Goal: Task Accomplishment & Management: Complete application form

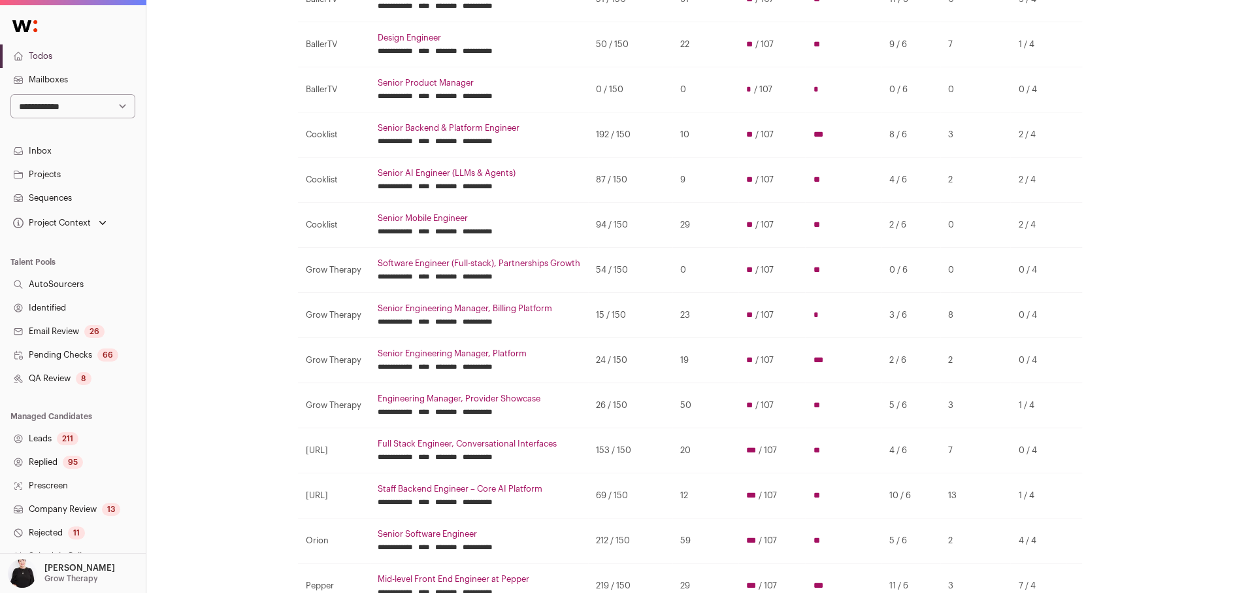
scroll to position [204, 0]
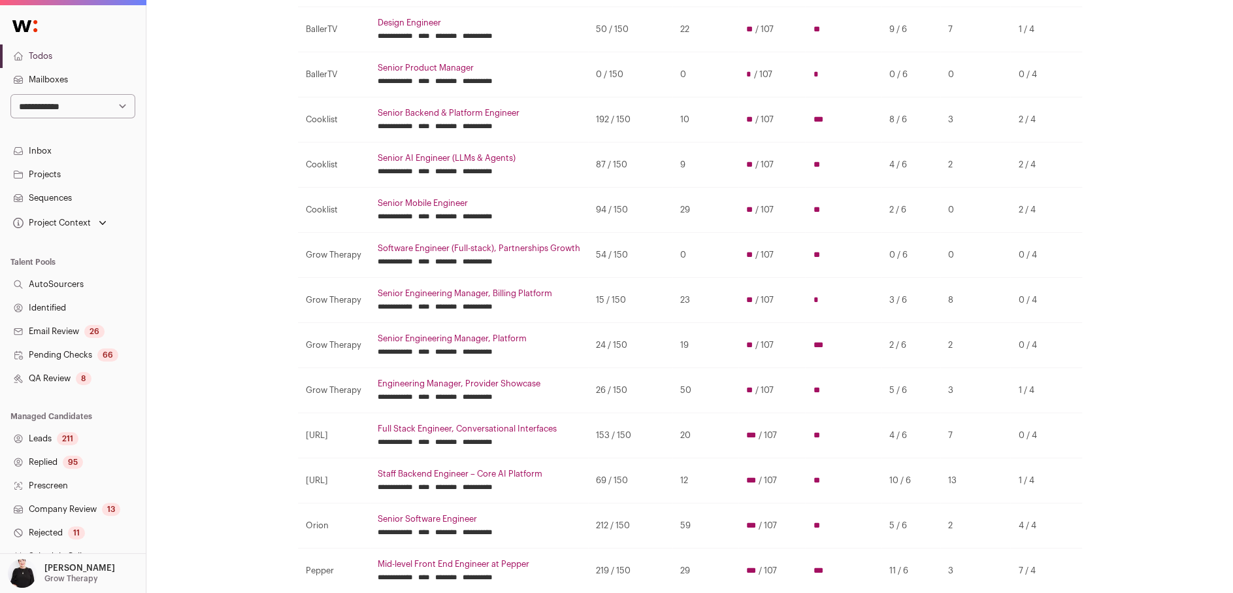
click at [114, 104] on select "**********" at bounding box center [72, 106] width 125 height 24
select select "***"
click at [10, 94] on select "**********" at bounding box center [72, 106] width 125 height 24
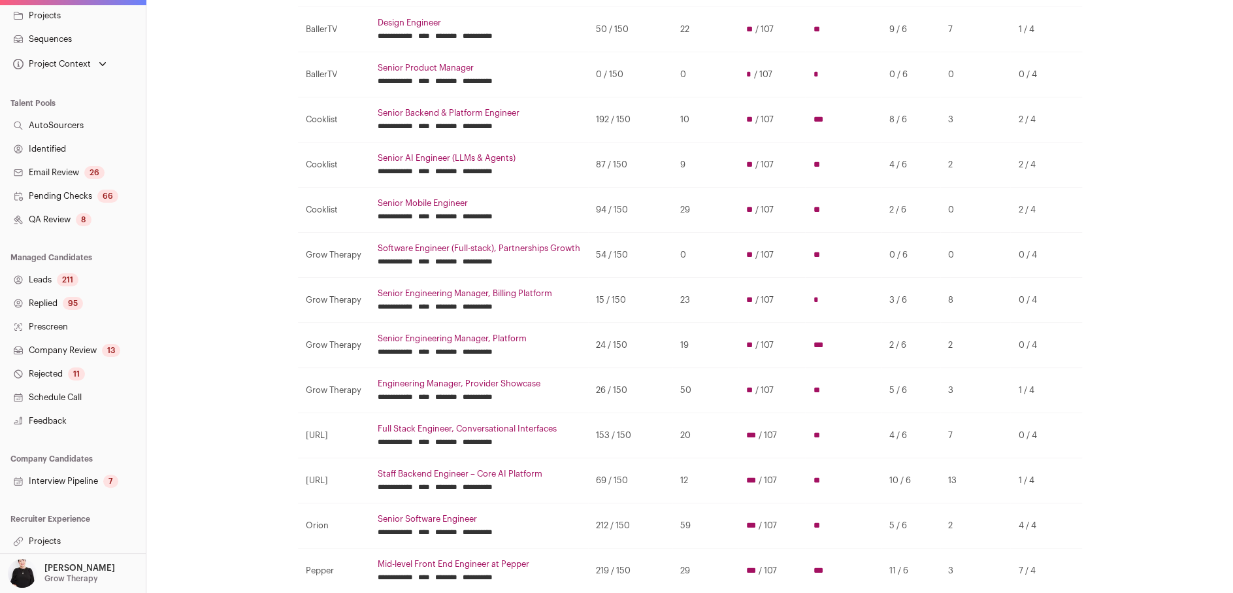
click at [54, 542] on link "Projects" at bounding box center [73, 541] width 146 height 24
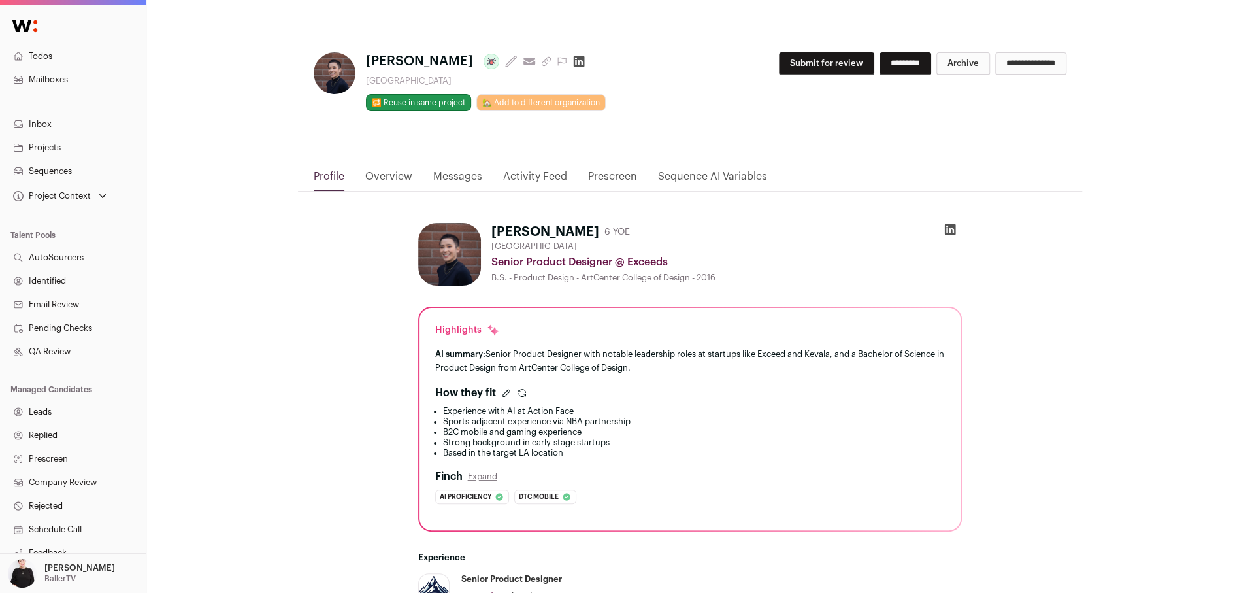
click at [544, 172] on link "Activity Feed" at bounding box center [535, 180] width 64 height 22
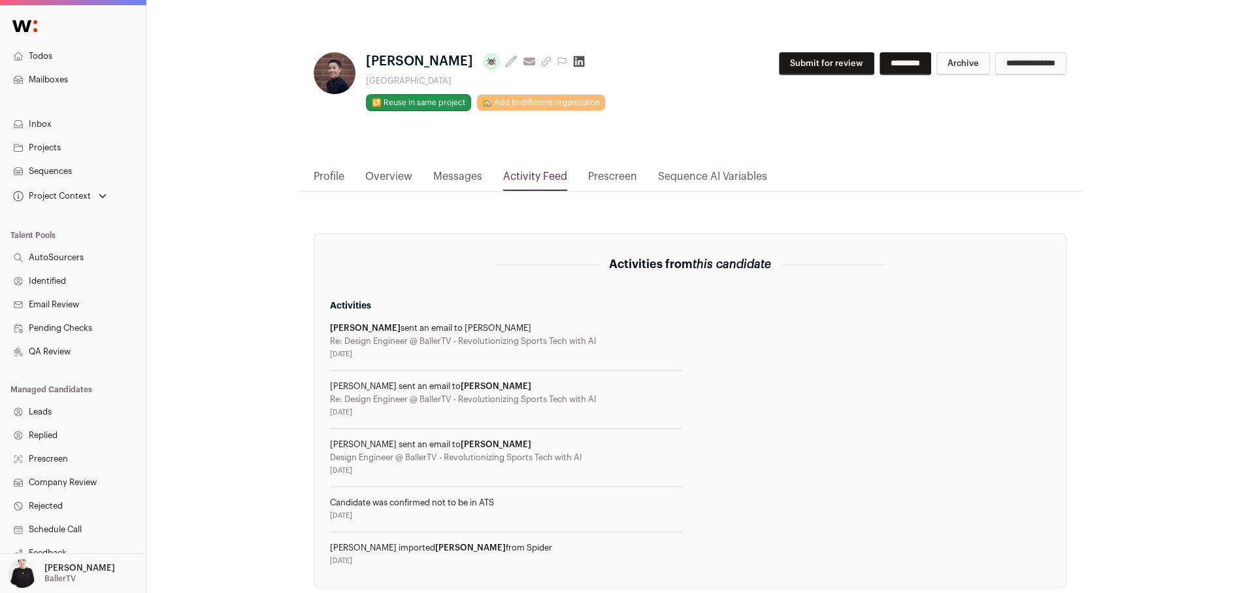
click at [334, 169] on link "Profile" at bounding box center [329, 180] width 31 height 22
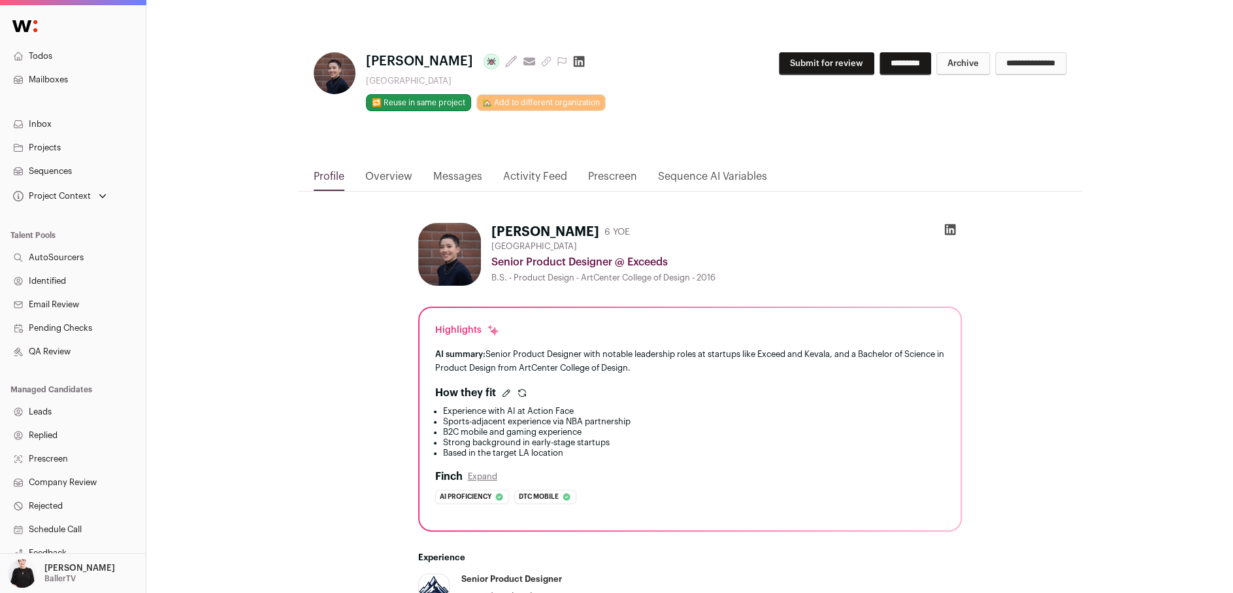
click at [376, 174] on link "Overview" at bounding box center [388, 180] width 47 height 22
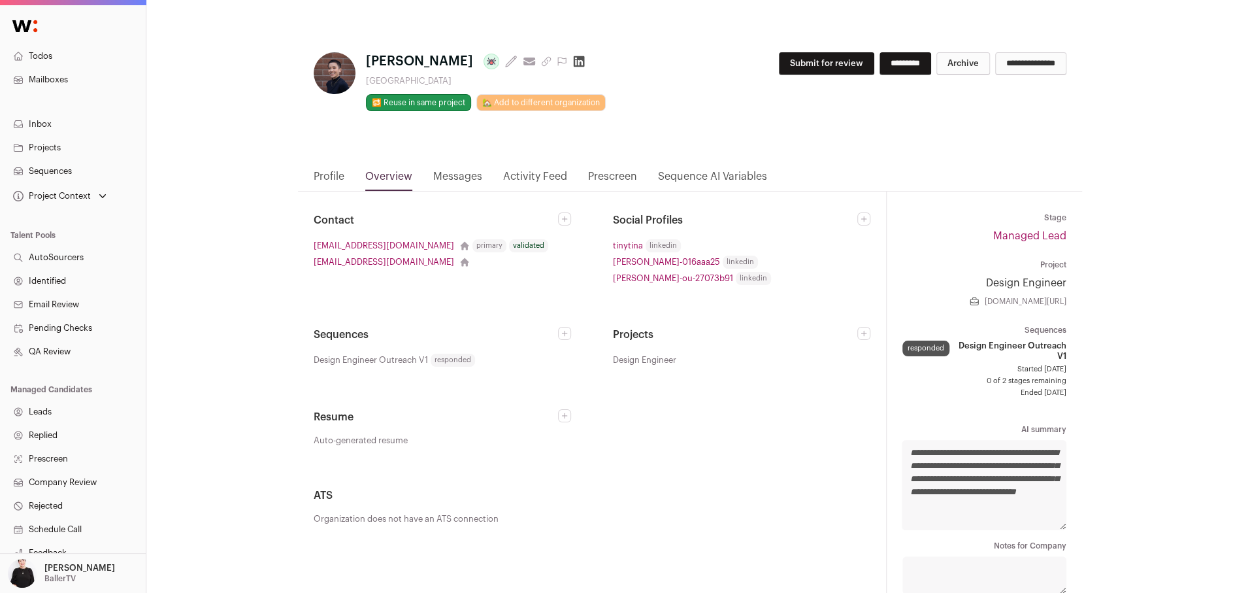
click at [626, 179] on link "Prescreen" at bounding box center [612, 180] width 49 height 22
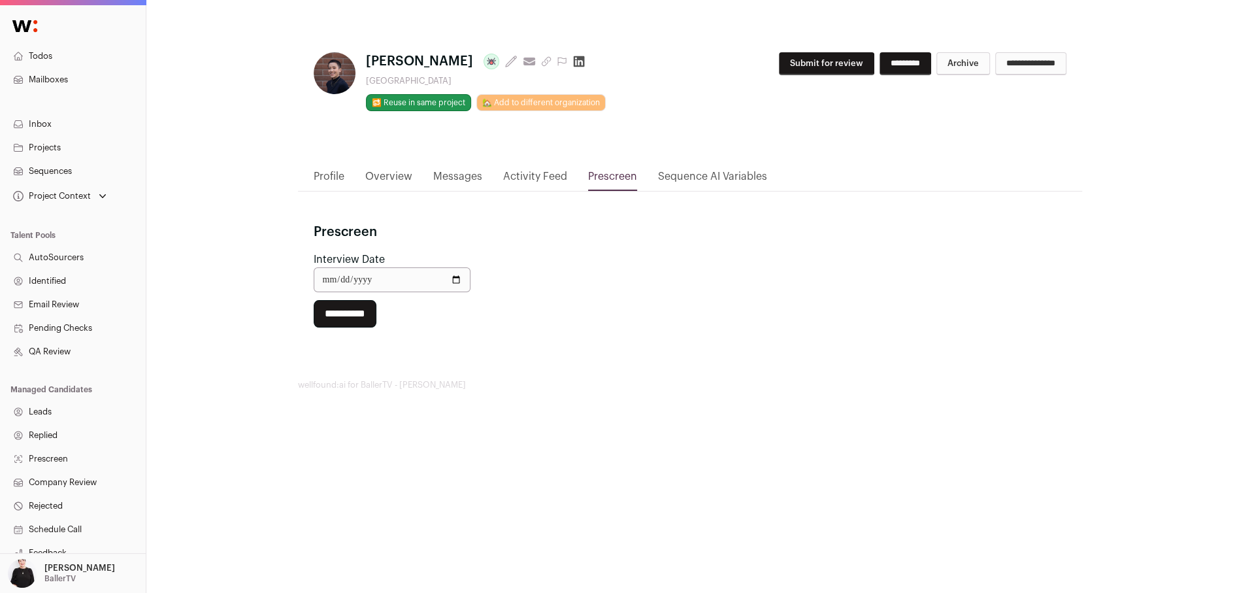
click at [696, 175] on link "Sequence AI Variables" at bounding box center [712, 180] width 109 height 22
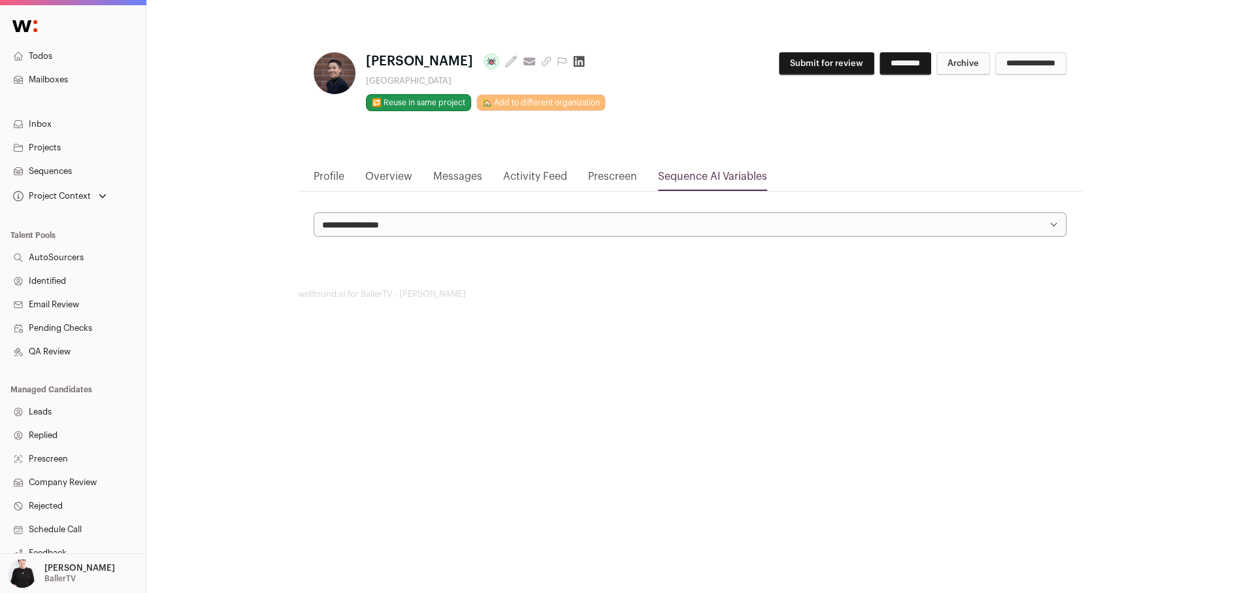
click at [316, 170] on link "Profile" at bounding box center [329, 180] width 31 height 22
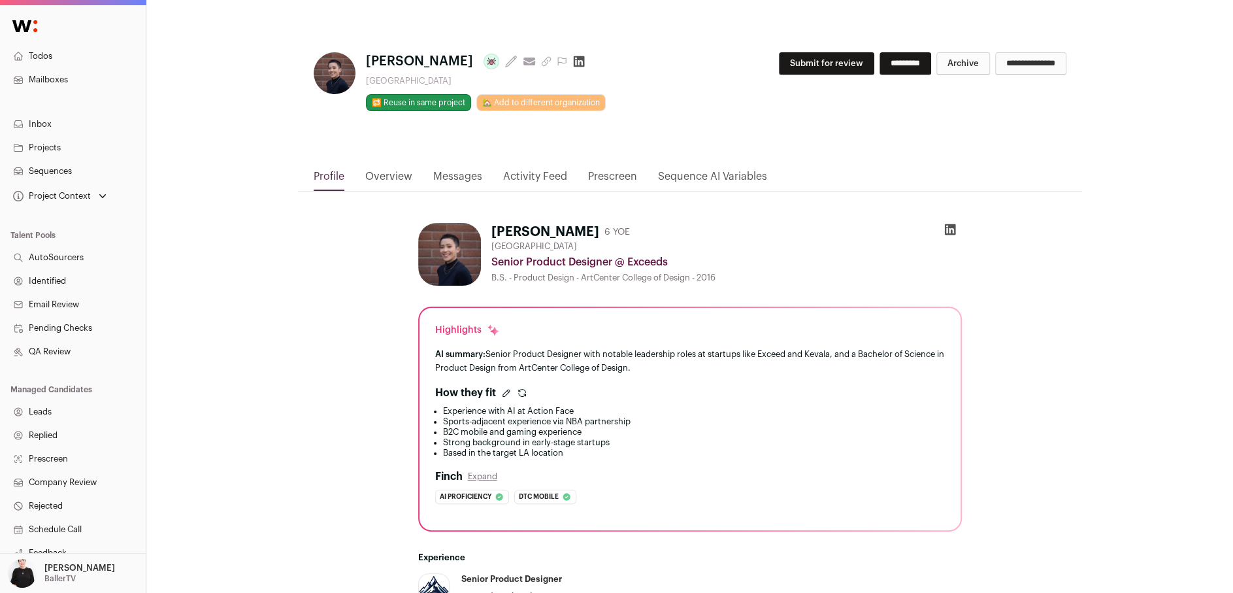
click at [779, 61] on button "Submit for review" at bounding box center [826, 63] width 95 height 23
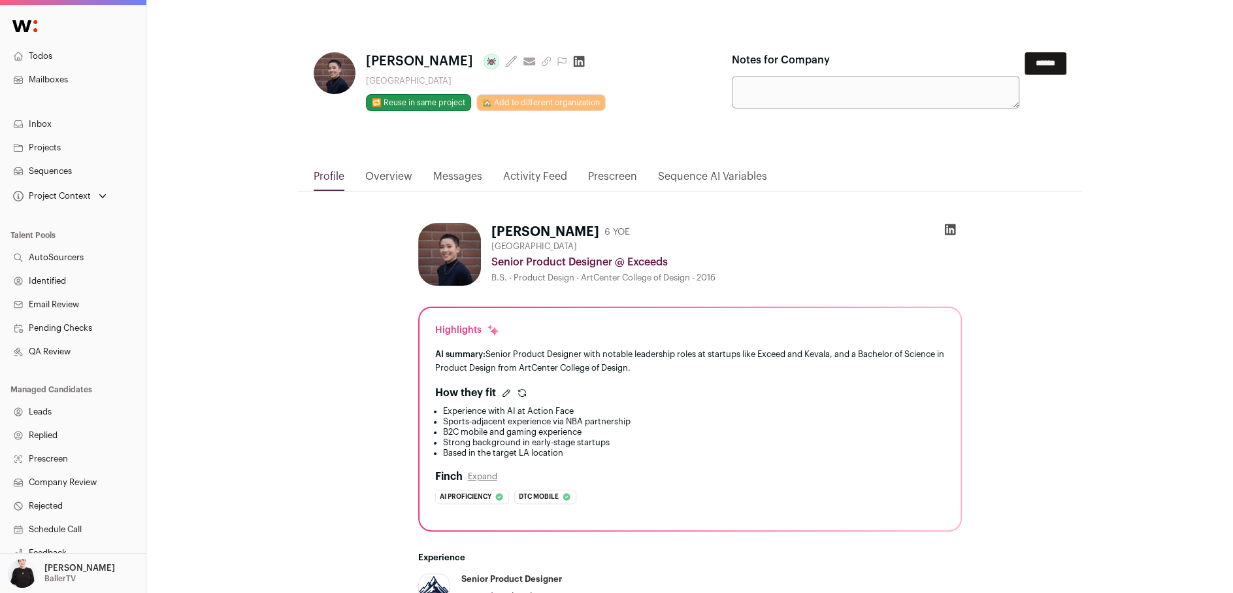
click at [1037, 59] on input "******" at bounding box center [1045, 63] width 42 height 23
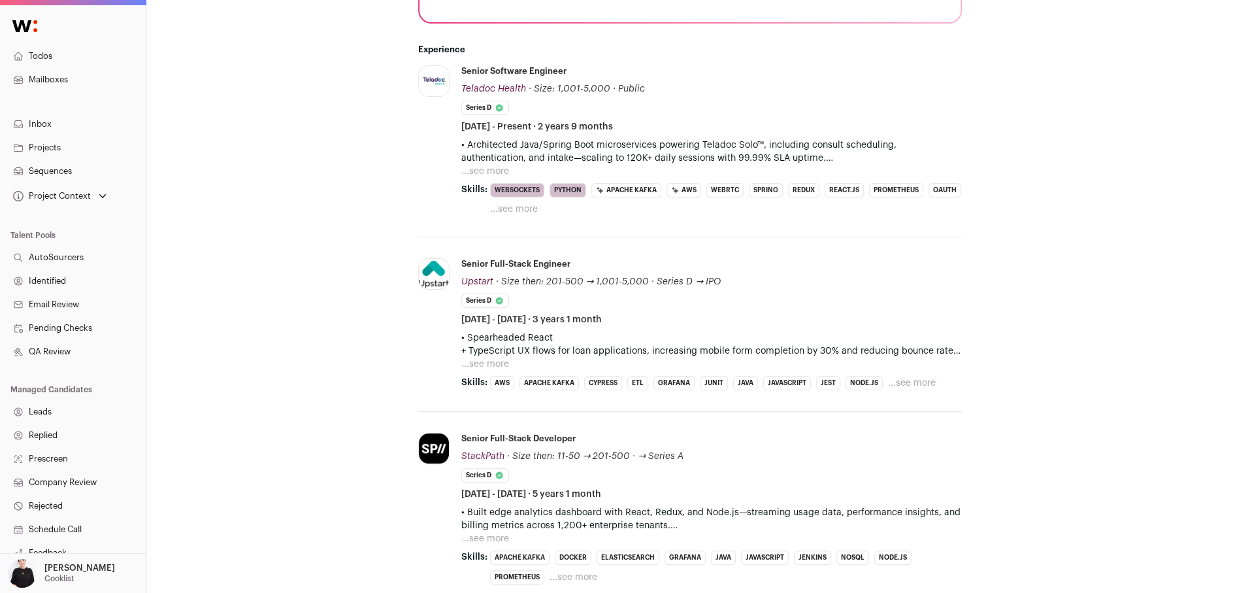
scroll to position [510, 0]
click at [495, 359] on button "...see more" at bounding box center [485, 361] width 48 height 13
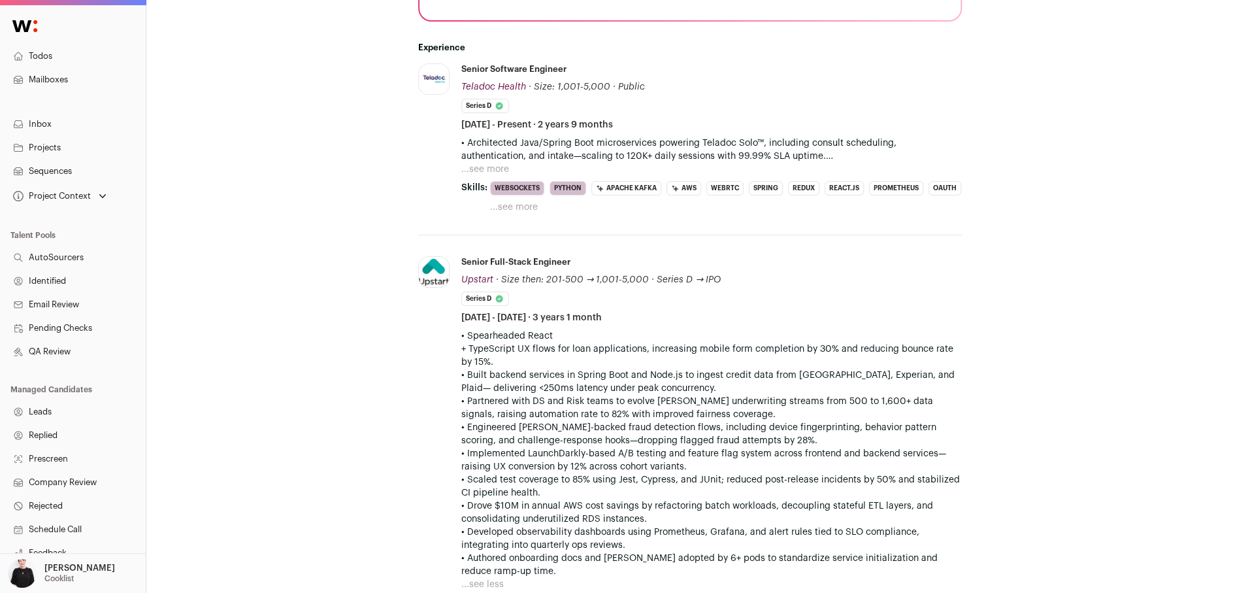
click at [491, 169] on button "...see more" at bounding box center [485, 169] width 48 height 13
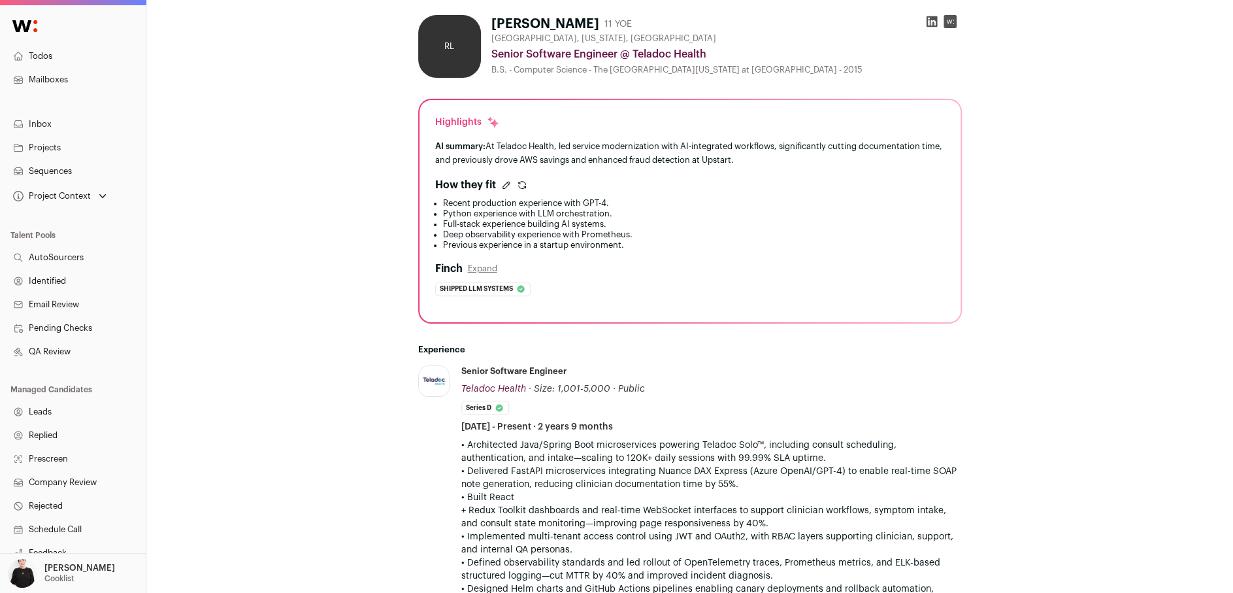
scroll to position [0, 0]
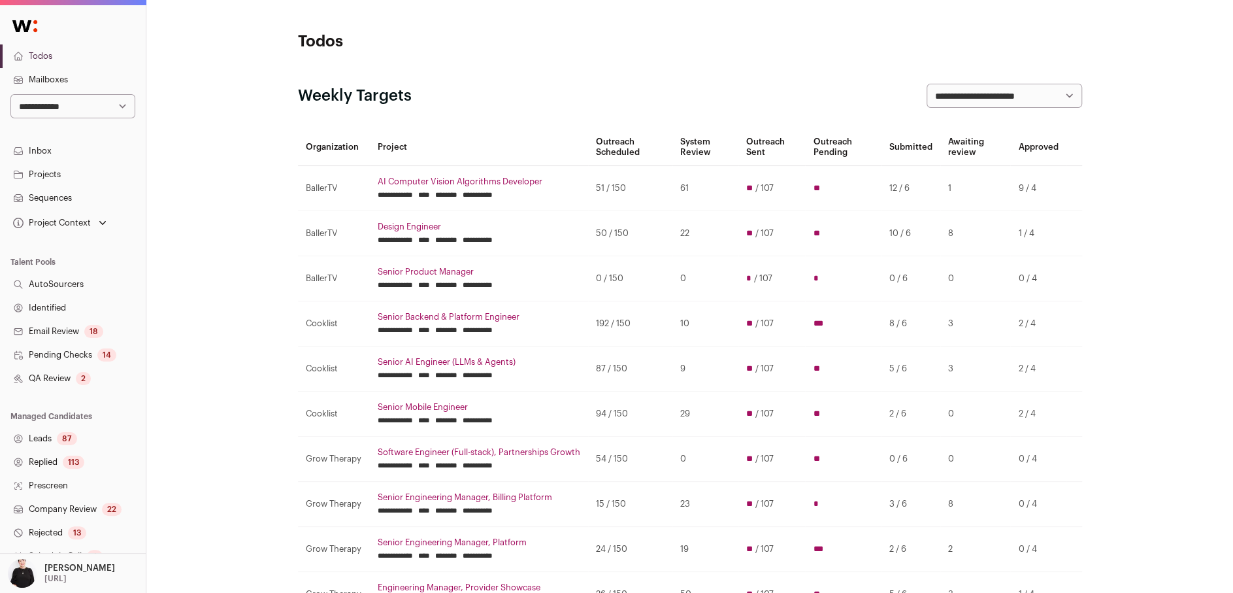
scroll to position [159, 0]
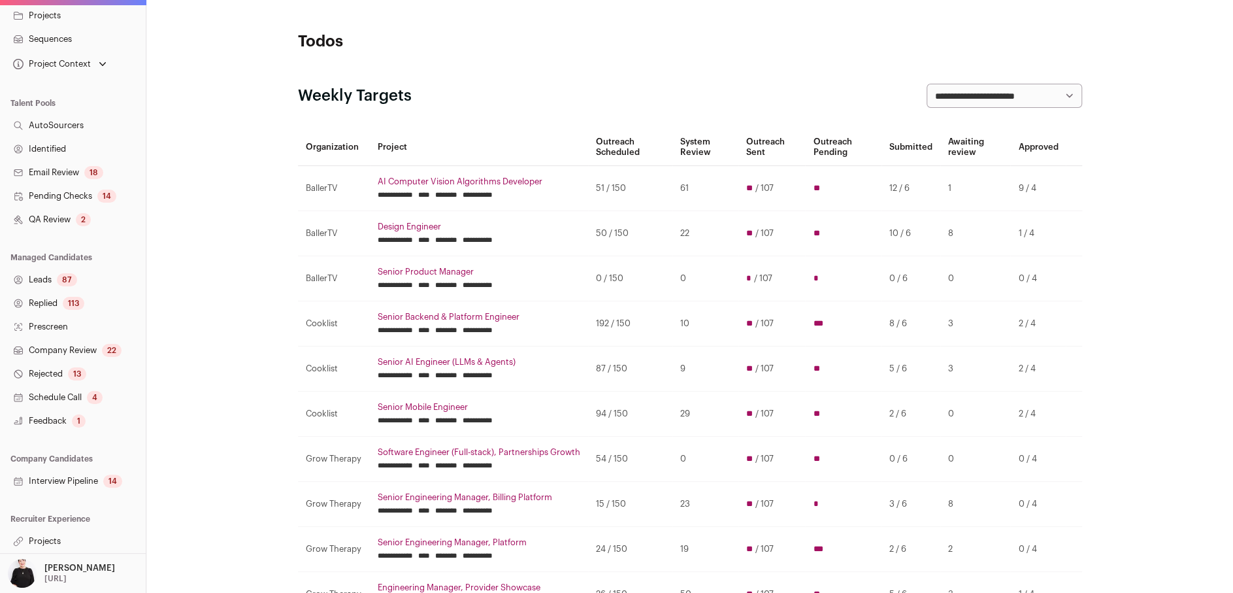
click at [31, 541] on link "Projects" at bounding box center [73, 541] width 146 height 24
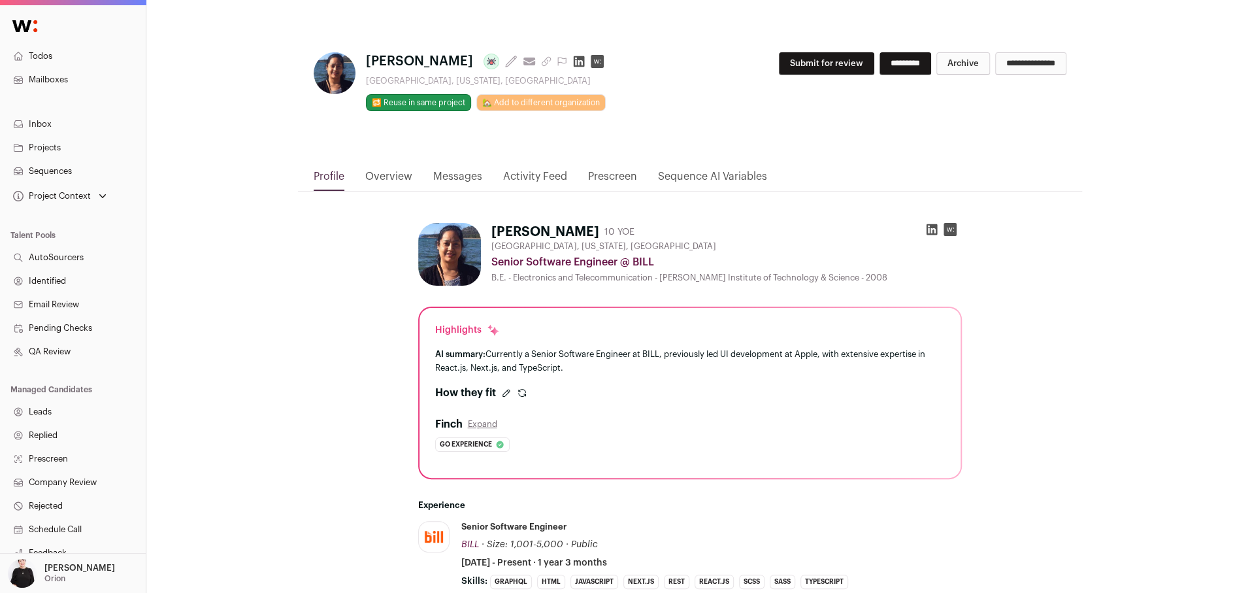
click at [523, 388] on icon "submit" at bounding box center [522, 392] width 10 height 10
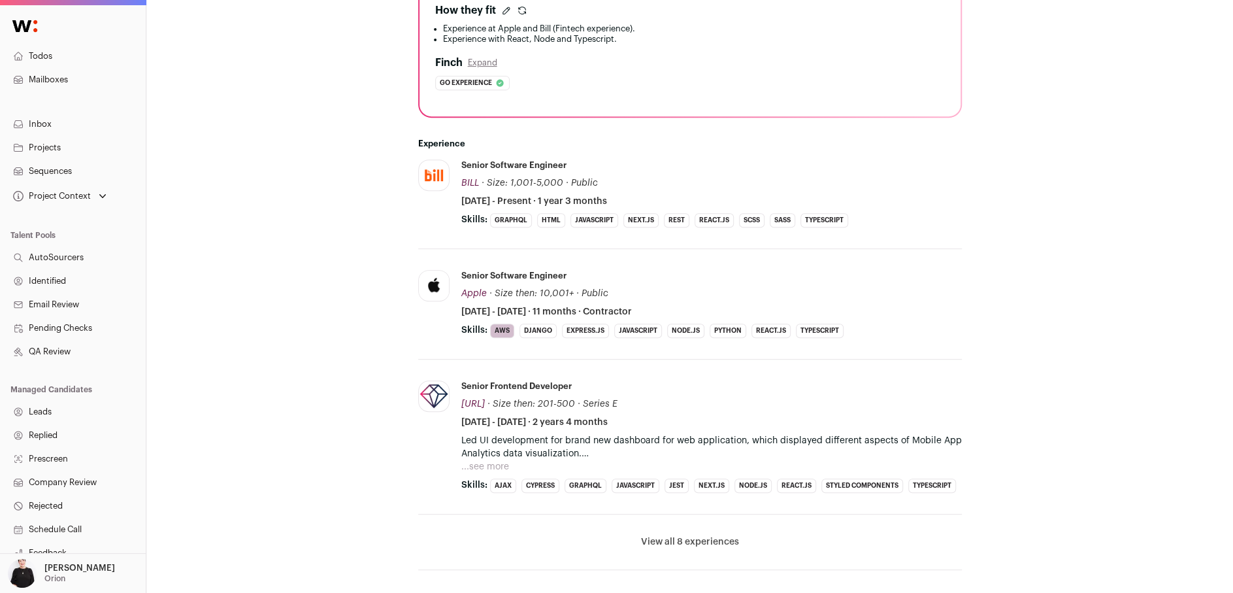
scroll to position [384, 0]
click at [485, 464] on button "...see more" at bounding box center [485, 464] width 48 height 13
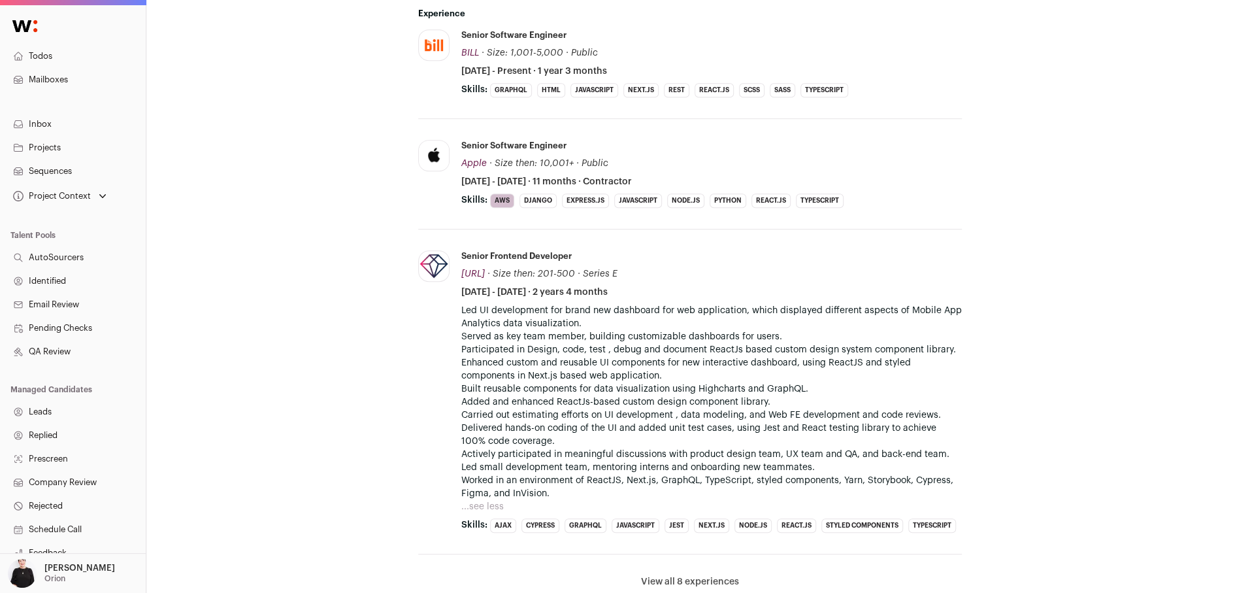
scroll to position [520, 0]
